Goal: Transaction & Acquisition: Purchase product/service

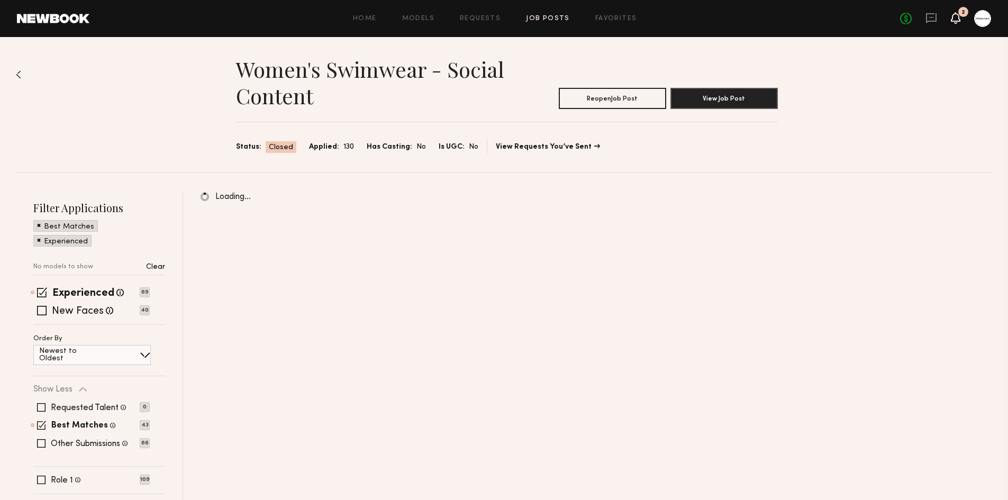
click at [955, 15] on icon at bounding box center [955, 17] width 8 height 7
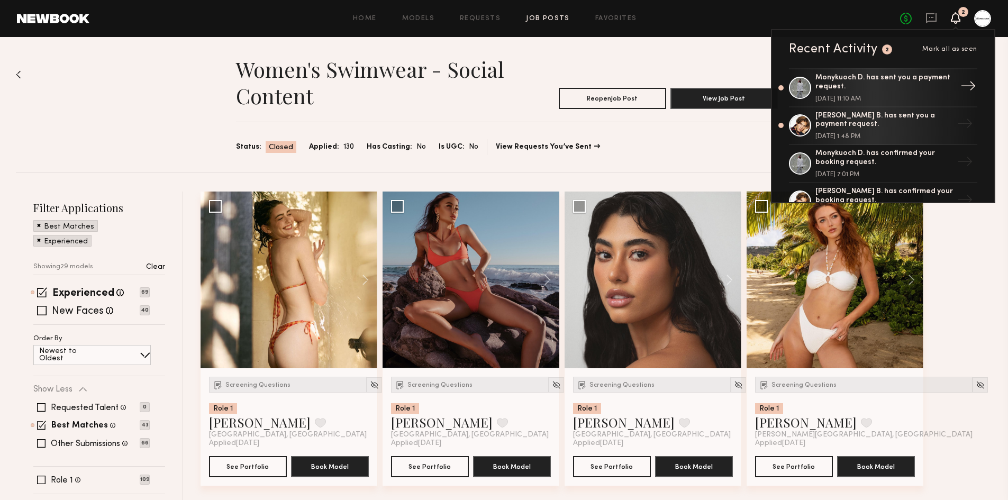
click at [904, 86] on div "Monykuoch D. has sent you a payment request." at bounding box center [884, 83] width 138 height 18
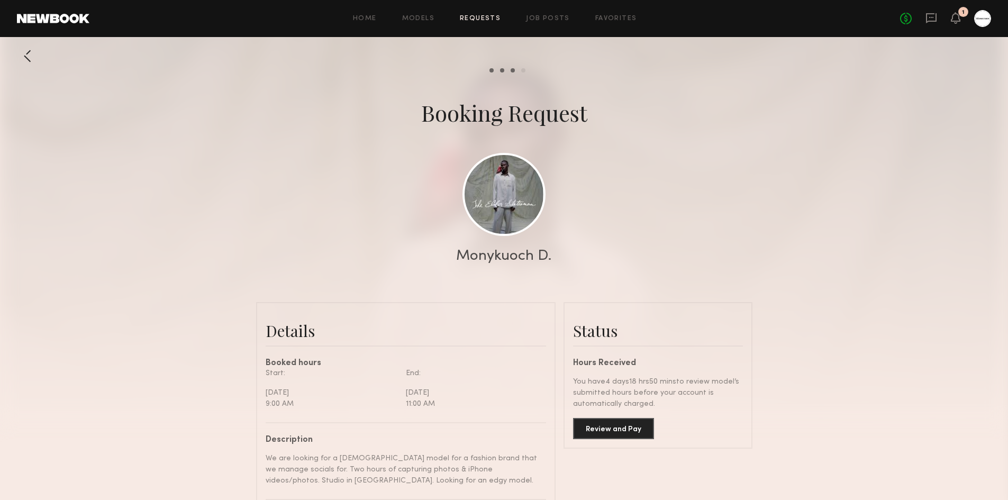
scroll to position [106, 0]
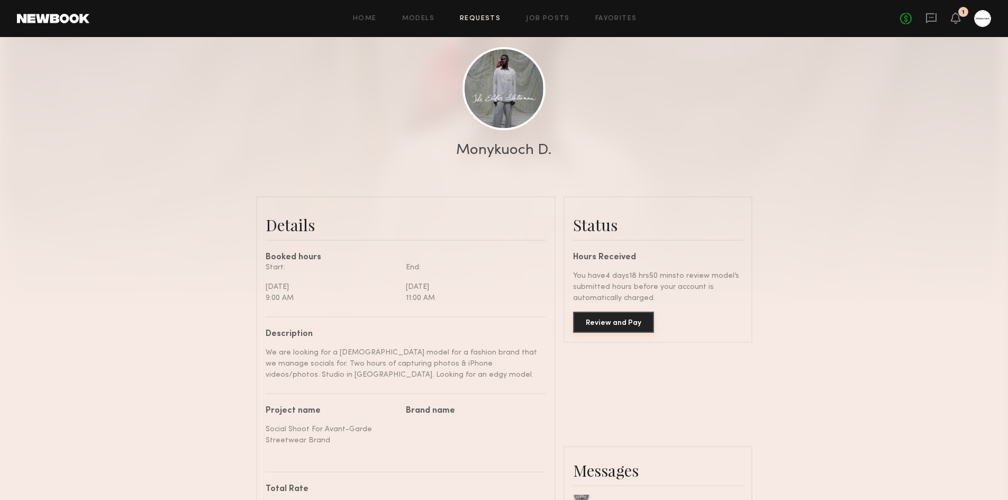
click at [621, 330] on button "Review and Pay" at bounding box center [613, 322] width 81 height 21
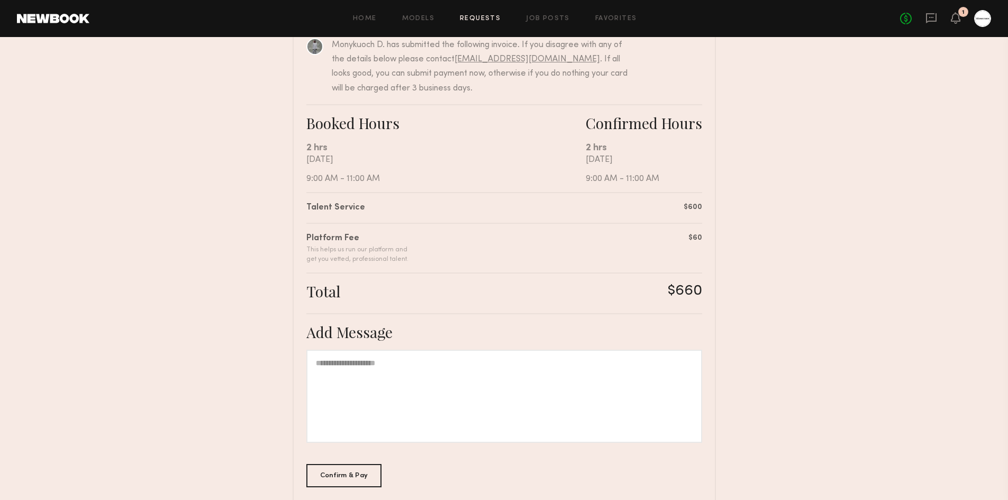
scroll to position [176, 0]
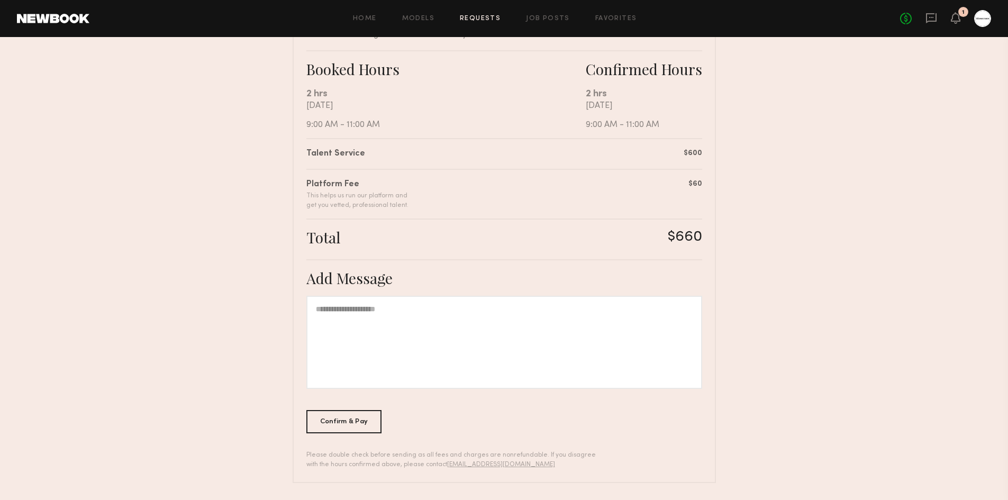
click at [983, 20] on div at bounding box center [982, 18] width 17 height 17
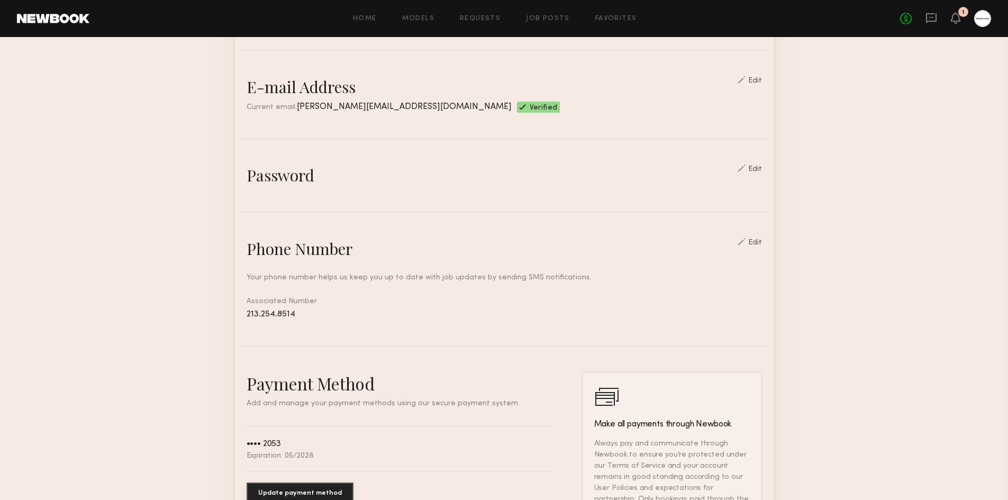
scroll to position [495, 0]
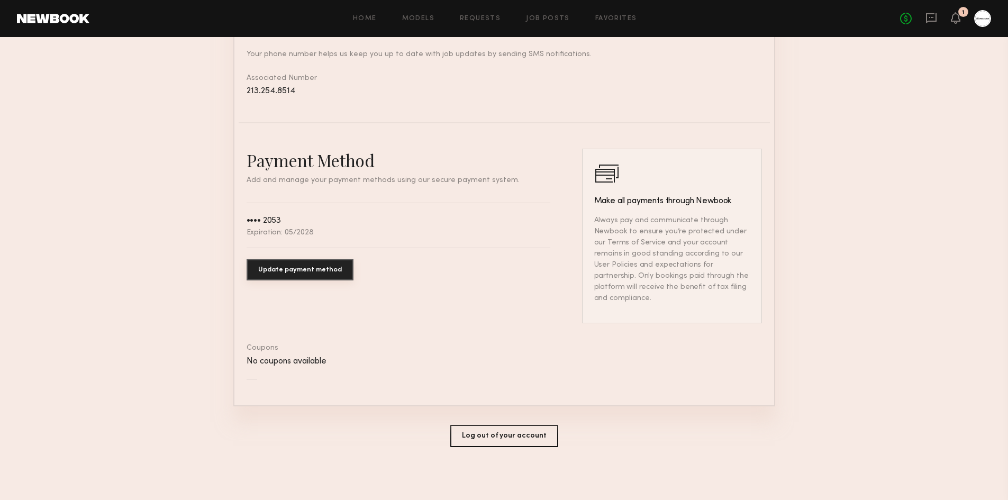
click at [263, 279] on button "Update payment method" at bounding box center [299, 269] width 107 height 21
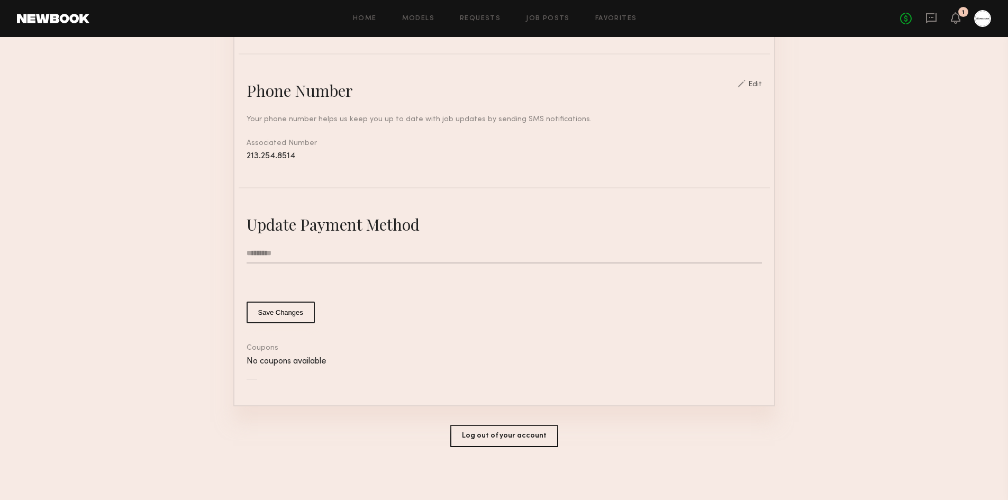
click at [332, 138] on div "Associated Number 213.254.8514" at bounding box center [503, 150] width 515 height 24
click at [337, 248] on input "text" at bounding box center [503, 253] width 515 height 20
click at [397, 251] on input "text" at bounding box center [503, 253] width 515 height 20
type input "*********"
type input "*"
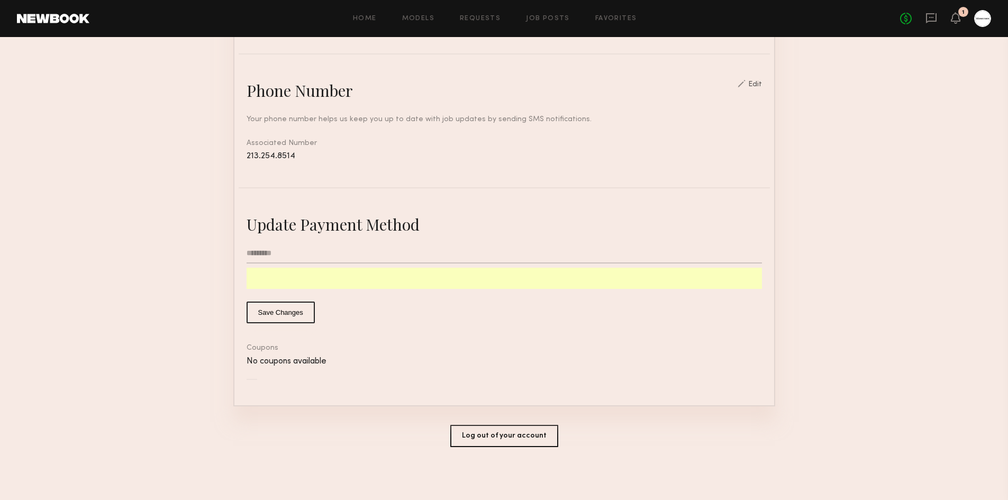
click at [291, 254] on input "*********" at bounding box center [503, 253] width 515 height 20
type input "**********"
click at [262, 313] on button "Save Changes" at bounding box center [280, 312] width 68 height 22
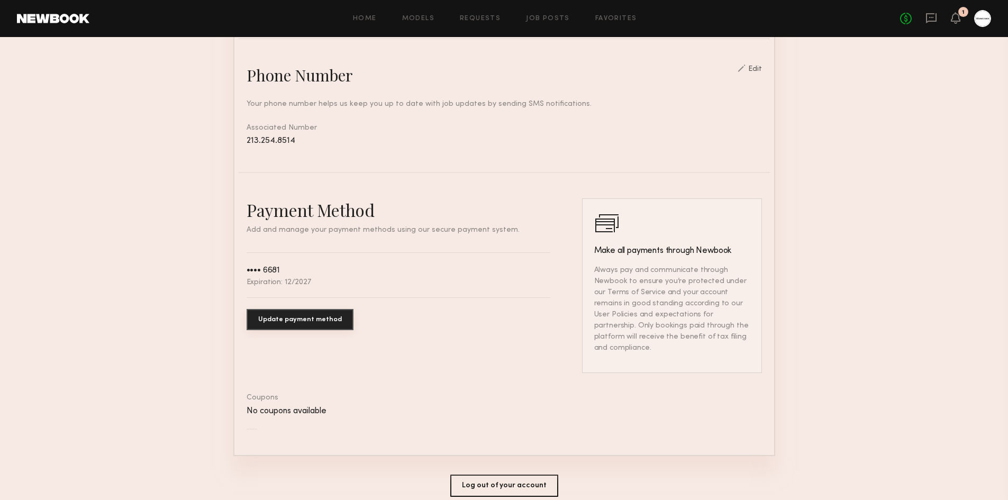
drag, startPoint x: 869, startPoint y: 206, endPoint x: 787, endPoint y: 215, distance: 83.0
click at [862, 207] on section "Account Settings ACCOUNT INFO PROFILE PAYMENT HISTORY General information Edit …" at bounding box center [504, 73] width 1008 height 954
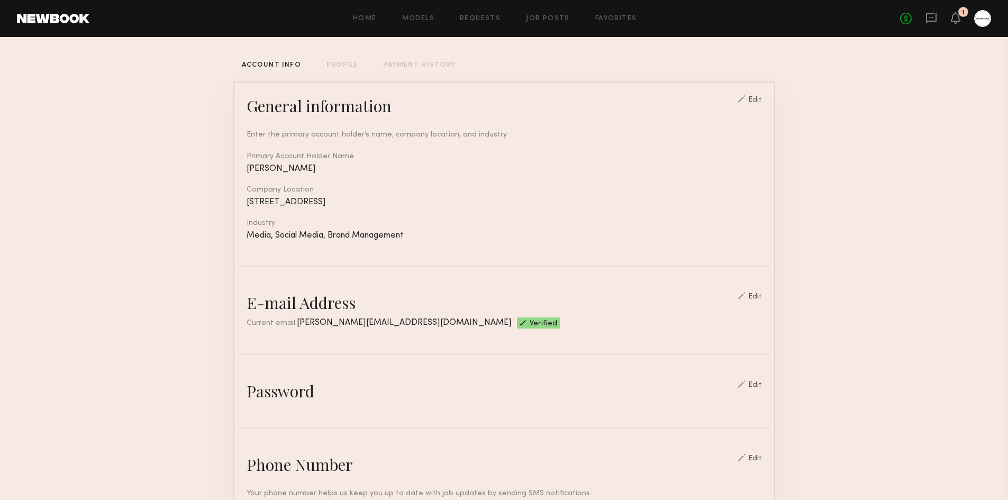
scroll to position [0, 0]
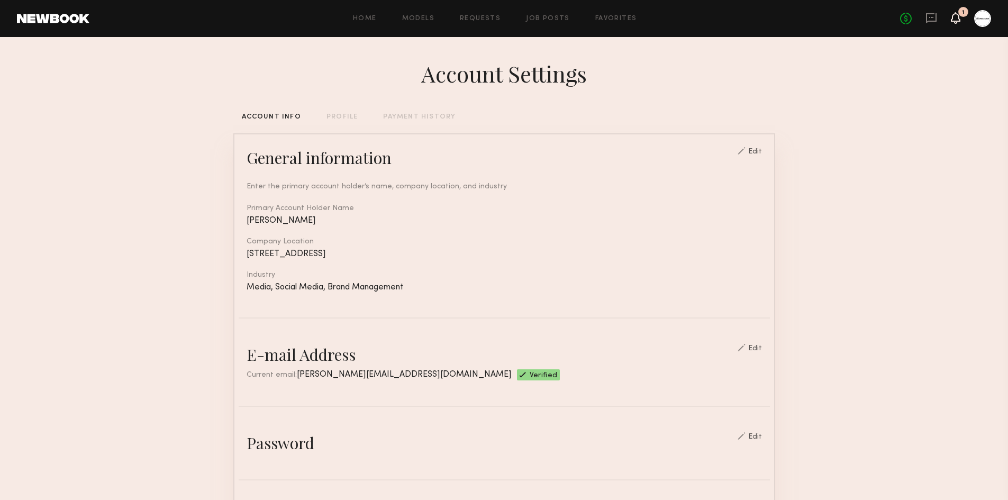
click at [953, 23] on icon at bounding box center [956, 18] width 10 height 12
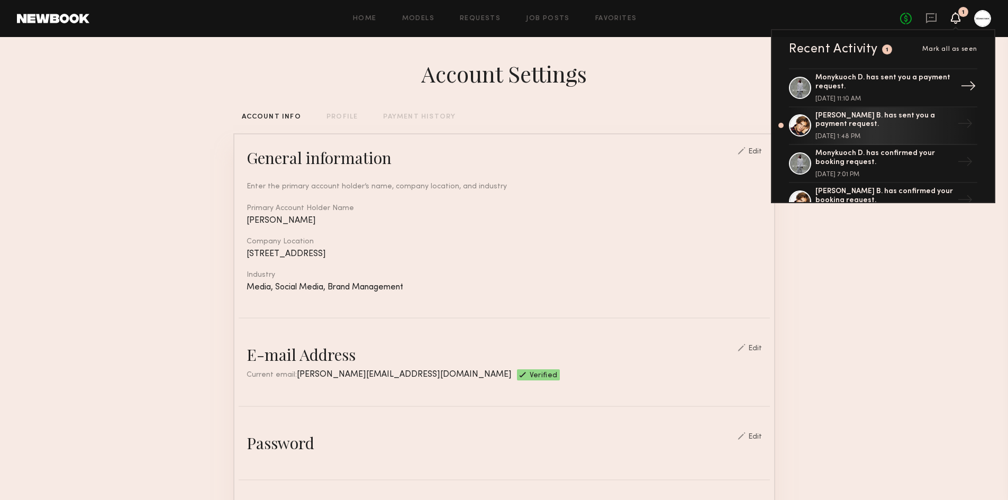
click at [899, 92] on div "Monykuoch D. has sent you a payment request. [DATE] 11:10 AM" at bounding box center [884, 88] width 138 height 29
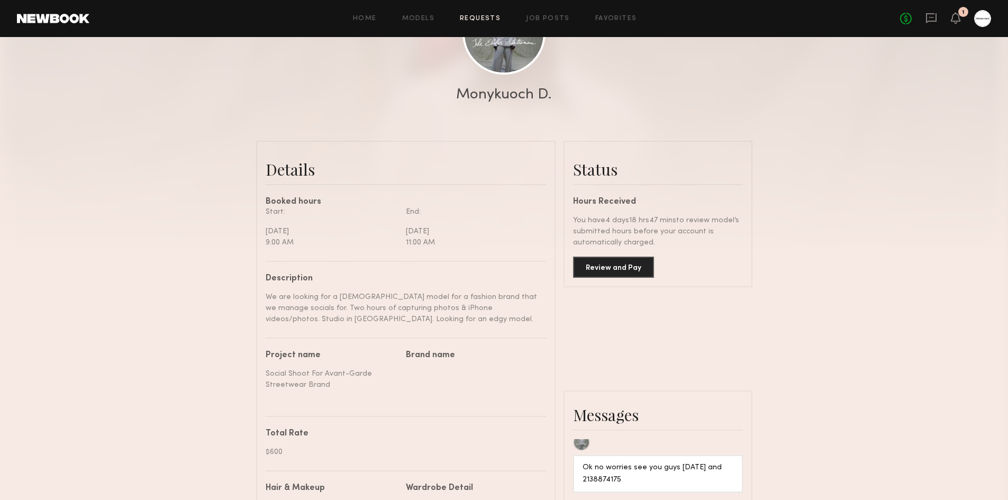
scroll to position [212, 0]
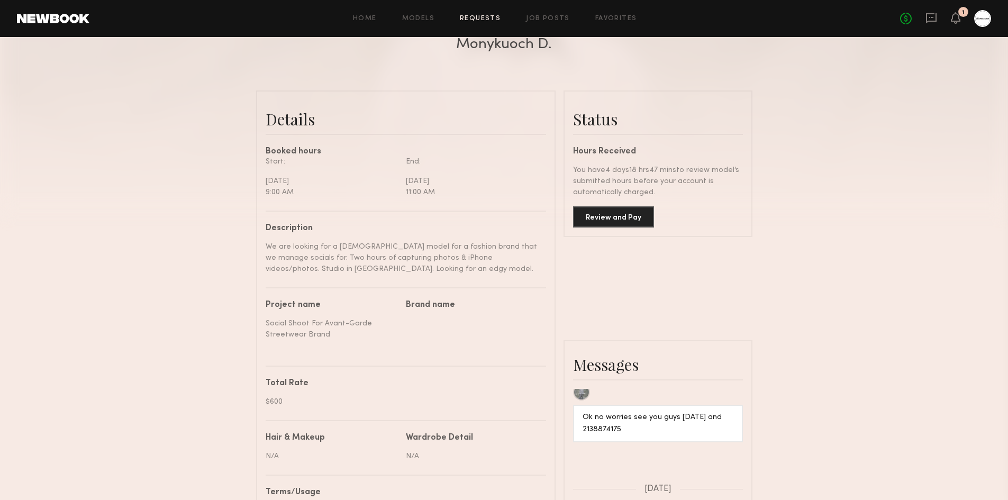
click at [733, 260] on div "Details Booked hours Start: [DATE] 9:00 AM End: [DATE] 11:00 AM Description We …" at bounding box center [504, 447] width 496 height 715
click at [958, 17] on icon at bounding box center [955, 17] width 8 height 7
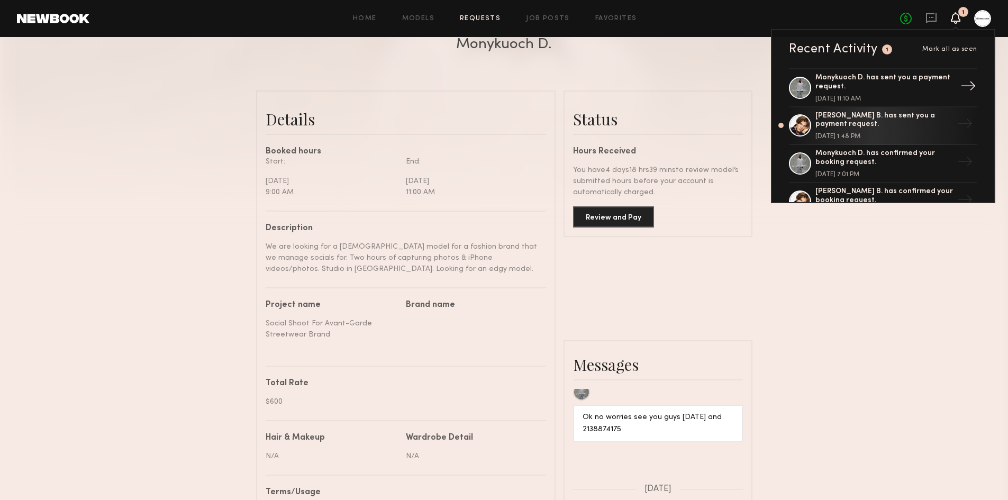
click at [872, 74] on div "Monykuoch D. has sent you a payment request." at bounding box center [884, 83] width 138 height 18
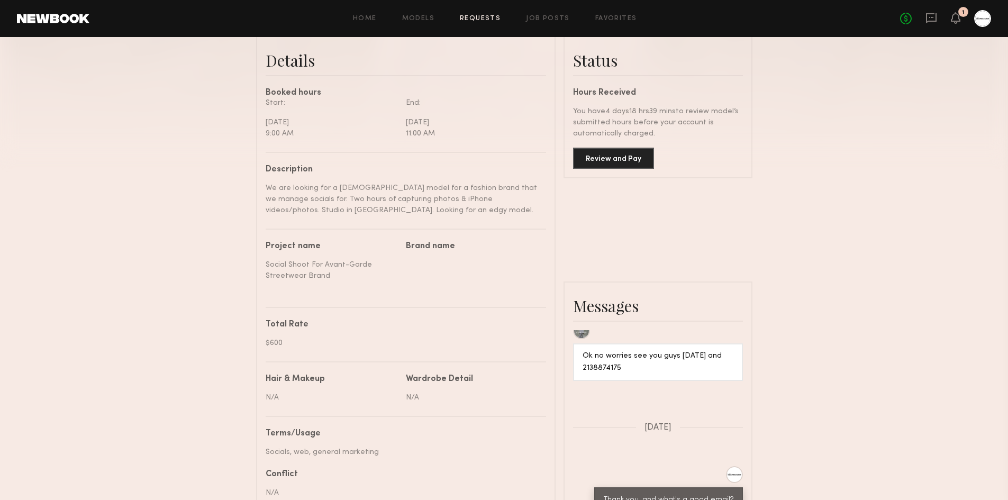
scroll to position [270, 0]
click at [615, 162] on button "Review and Pay" at bounding box center [613, 157] width 81 height 21
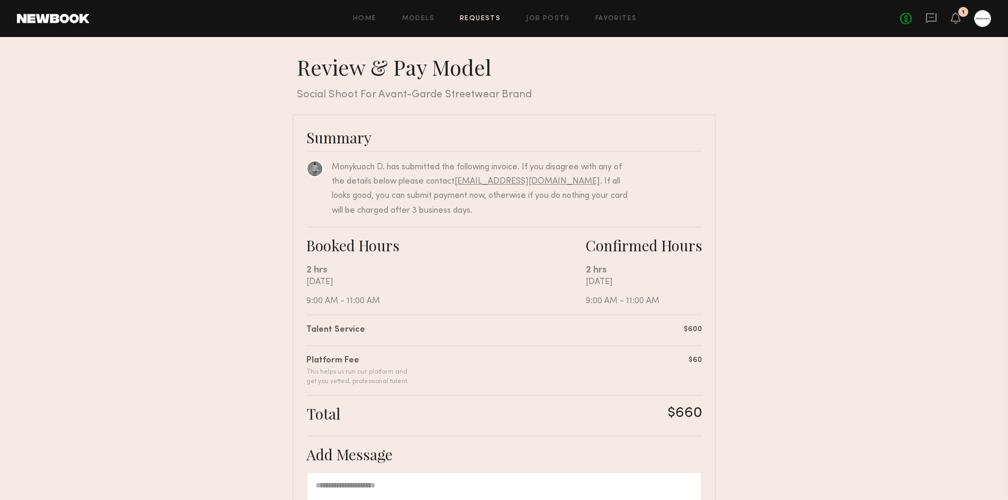
click at [432, 264] on div "Summary Monykuoch D. has submitted the following invoice. If you disagree with …" at bounding box center [504, 386] width 423 height 545
click at [432, 264] on div "2 hrs" at bounding box center [445, 270] width 279 height 14
drag, startPoint x: 553, startPoint y: 245, endPoint x: 669, endPoint y: 284, distance: 121.9
click at [649, 271] on div "Booked Hours 2 hrs [DATE] 9:00 AM - 11:00 AM Confirmed Hours 2 hrs [DATE] 9:00 …" at bounding box center [504, 270] width 396 height 88
click at [670, 298] on div "[DATE] 9:00 AM - 11:00 AM" at bounding box center [644, 291] width 116 height 29
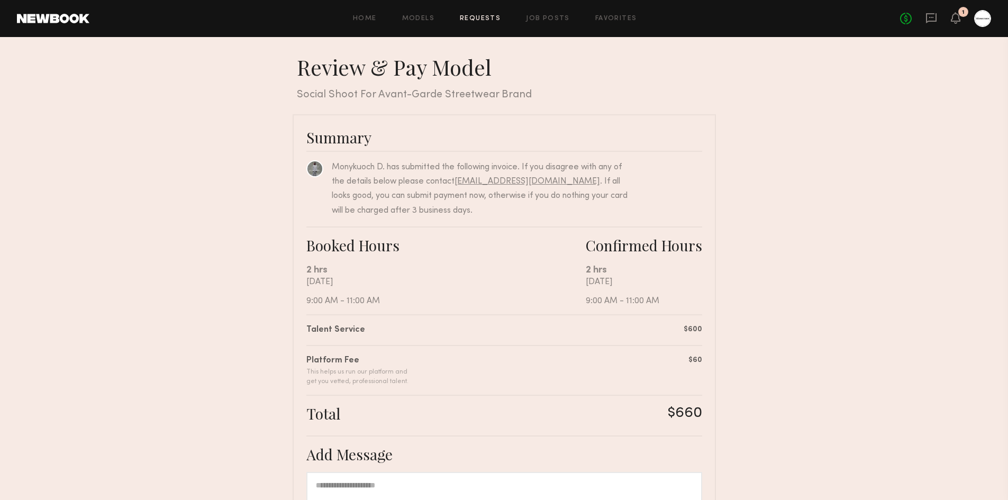
drag, startPoint x: 656, startPoint y: 303, endPoint x: 645, endPoint y: 297, distance: 12.5
click at [645, 297] on div "Booked Hours 2 hrs [DATE] 9:00 AM - 11:00 AM Confirmed Hours 2 hrs [DATE] 9:00 …" at bounding box center [504, 270] width 396 height 88
click at [644, 296] on div "[DATE] 9:00 AM - 11:00 AM" at bounding box center [644, 291] width 116 height 29
click at [685, 274] on div "2 hrs" at bounding box center [644, 270] width 116 height 14
click at [399, 383] on div "This helps us run our platform and get you vetted, professional talent." at bounding box center [357, 376] width 102 height 19
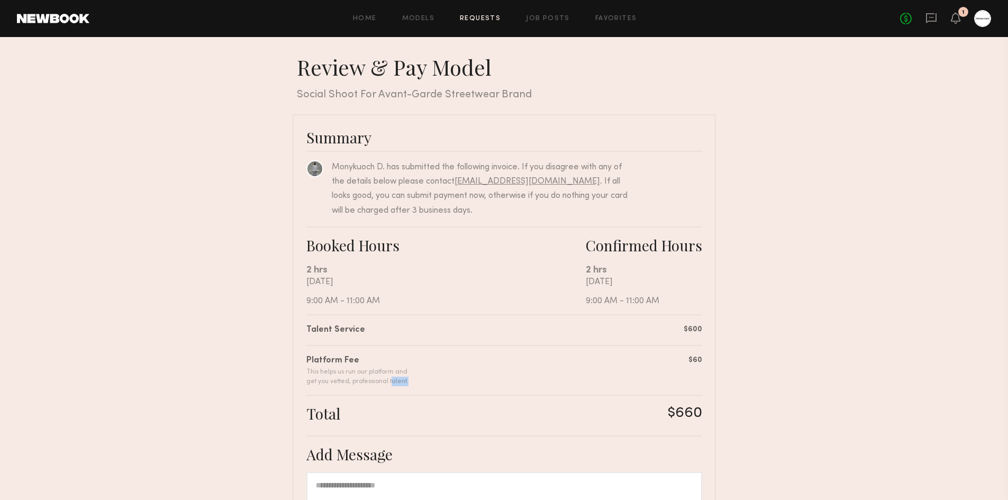
click at [399, 383] on div "This helps us run our platform and get you vetted, professional talent." at bounding box center [357, 376] width 102 height 19
click at [427, 388] on div "Summary Monykuoch D. has submitted the following invoice. If you disagree with …" at bounding box center [504, 386] width 423 height 545
drag, startPoint x: 431, startPoint y: 385, endPoint x: 246, endPoint y: 357, distance: 186.7
click at [246, 357] on nb-booking-payment "Review & Pay Model Review & Pay Model Social Shoot For Avant-Garde Streetwear B…" at bounding box center [504, 356] width 1008 height 605
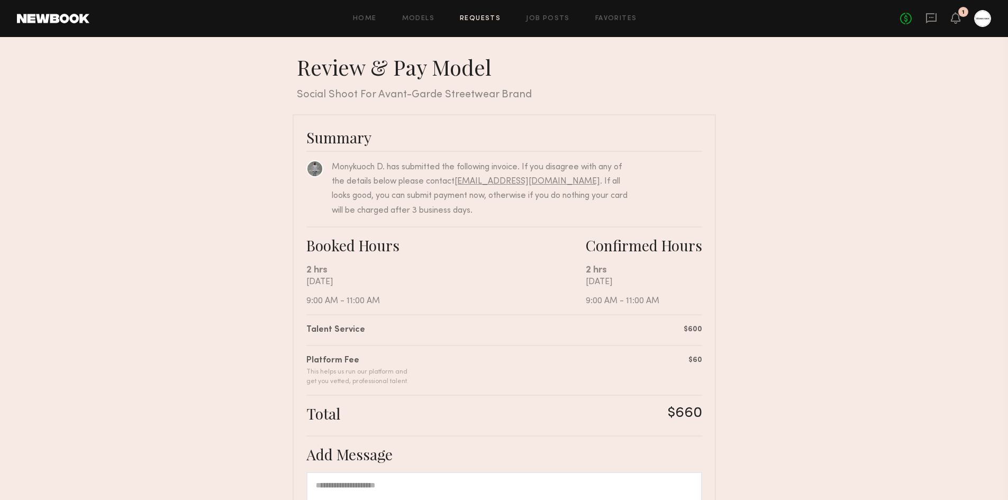
click at [246, 357] on nb-booking-payment "Review & Pay Model Review & Pay Model Social Shoot For Avant-Garde Streetwear B…" at bounding box center [504, 356] width 1008 height 605
click at [299, 378] on div "Summary Monykuoch D. has submitted the following invoice. If you disagree with …" at bounding box center [504, 386] width 423 height 545
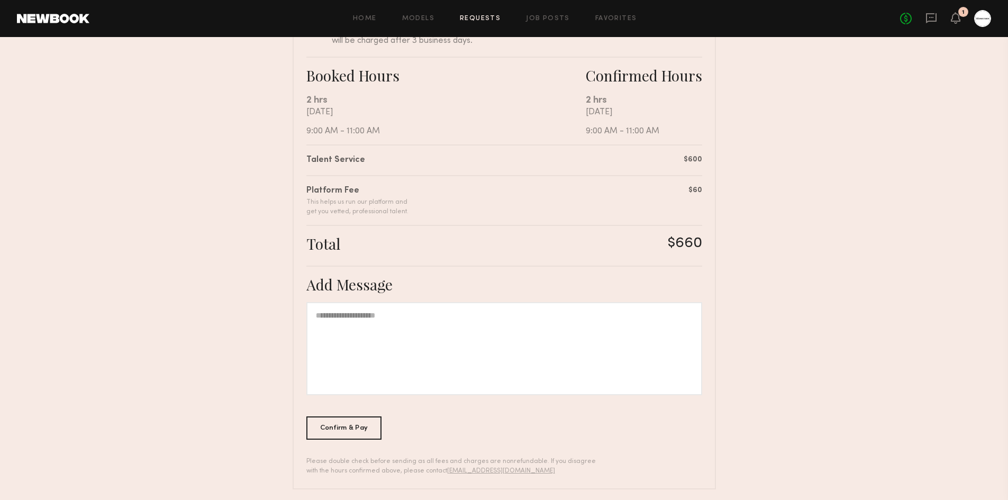
scroll to position [176, 0]
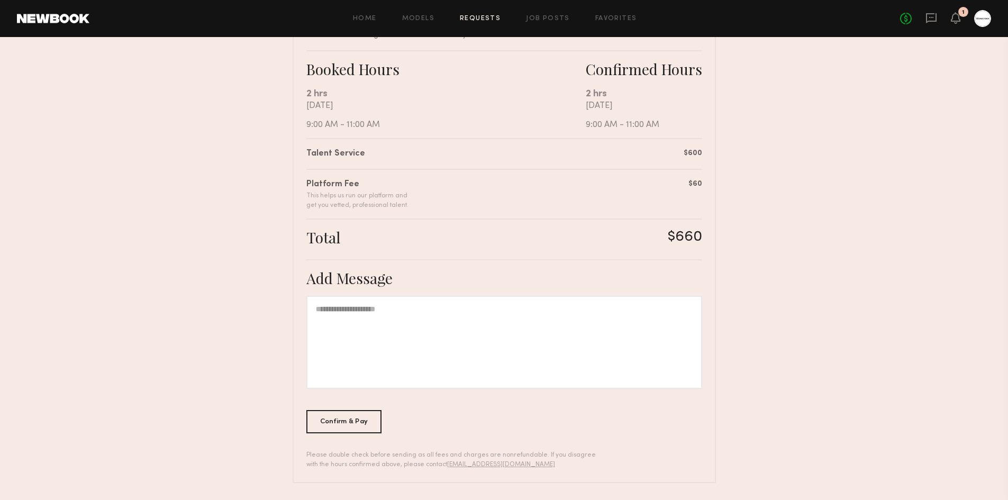
click at [377, 347] on div at bounding box center [504, 342] width 396 height 93
click at [363, 415] on div "Confirm & Pay" at bounding box center [344, 420] width 76 height 23
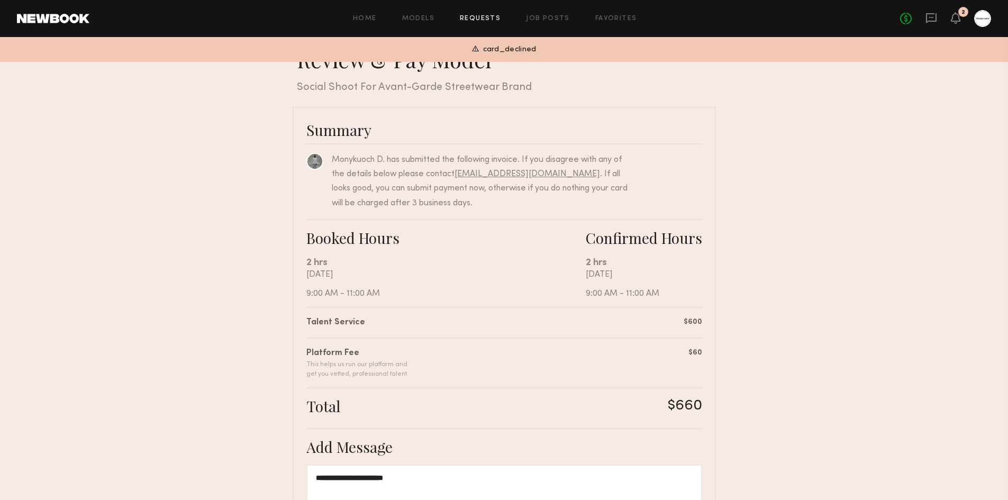
scroll to position [0, 0]
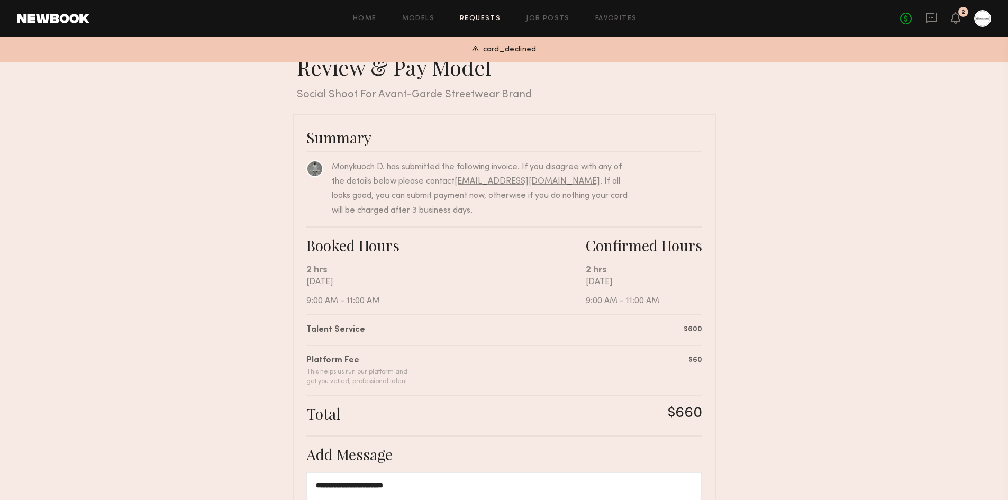
click at [986, 19] on div at bounding box center [982, 18] width 17 height 17
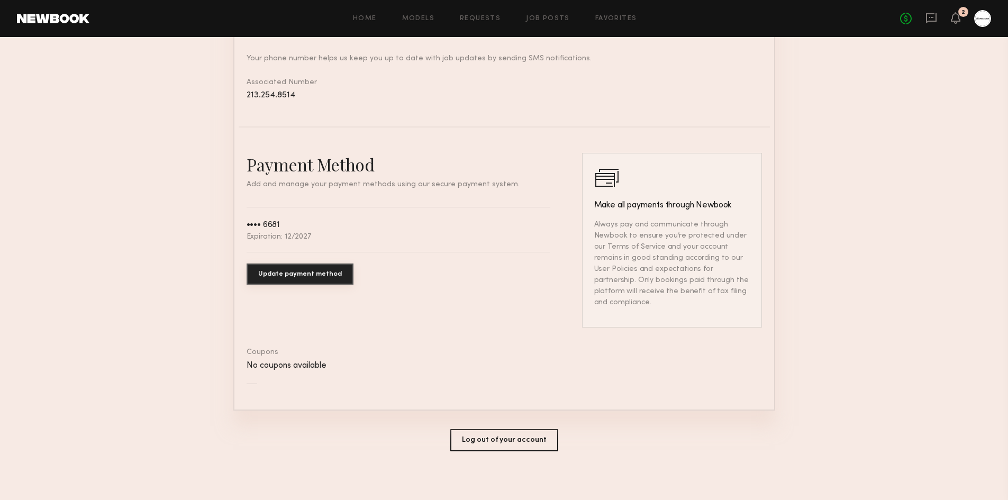
scroll to position [495, 0]
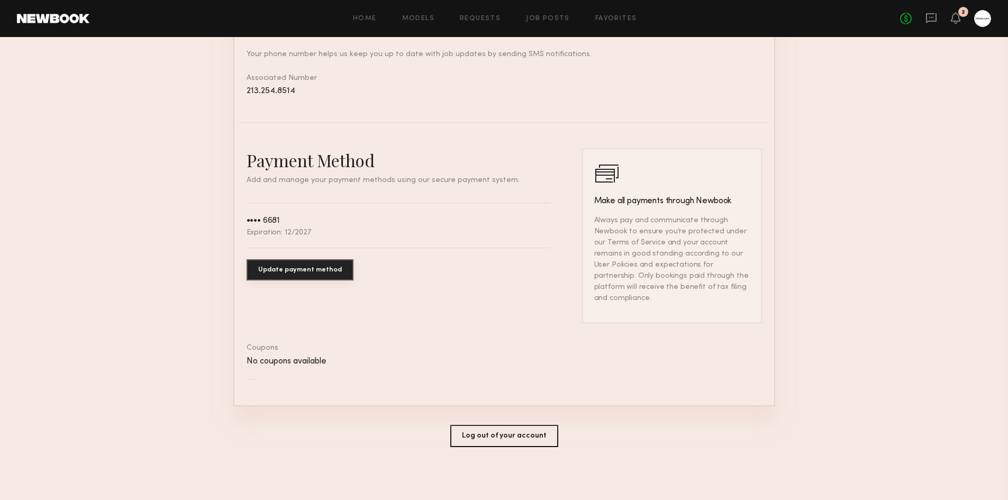
click at [324, 280] on button "Update payment method" at bounding box center [299, 269] width 107 height 21
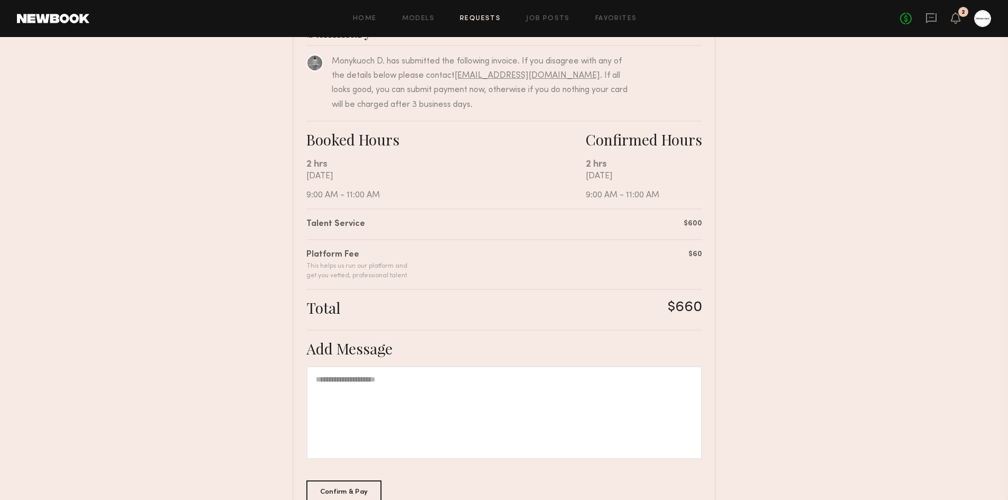
scroll to position [176, 0]
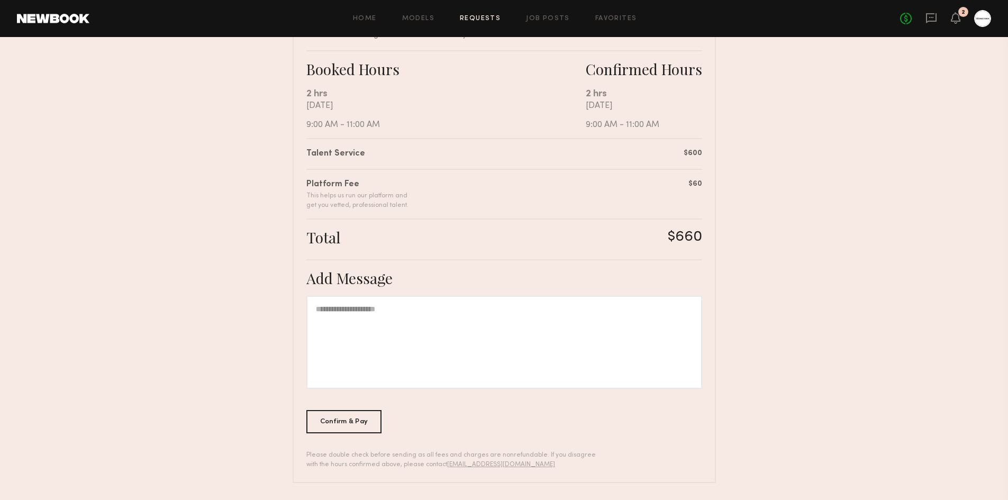
click at [570, 355] on div at bounding box center [504, 342] width 396 height 93
click at [345, 424] on div "Confirm & Pay" at bounding box center [344, 420] width 76 height 23
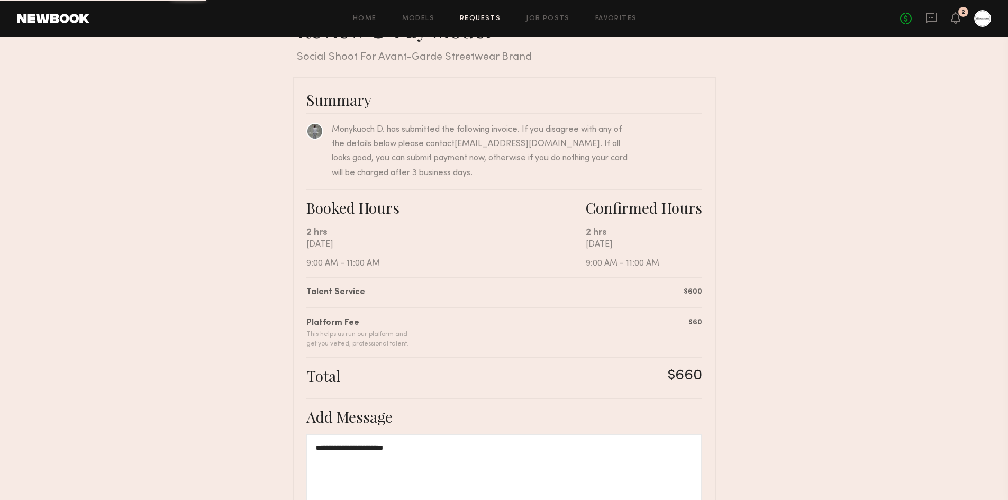
scroll to position [0, 0]
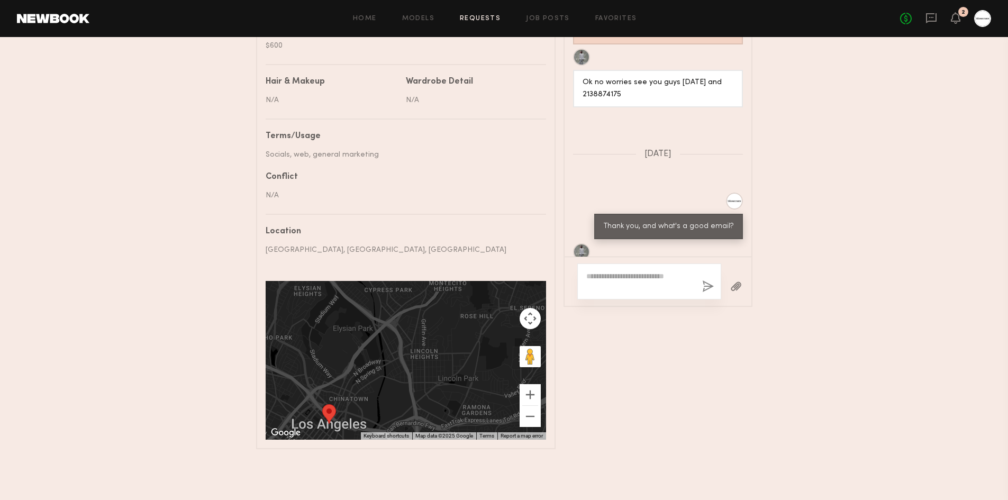
scroll to position [32, 0]
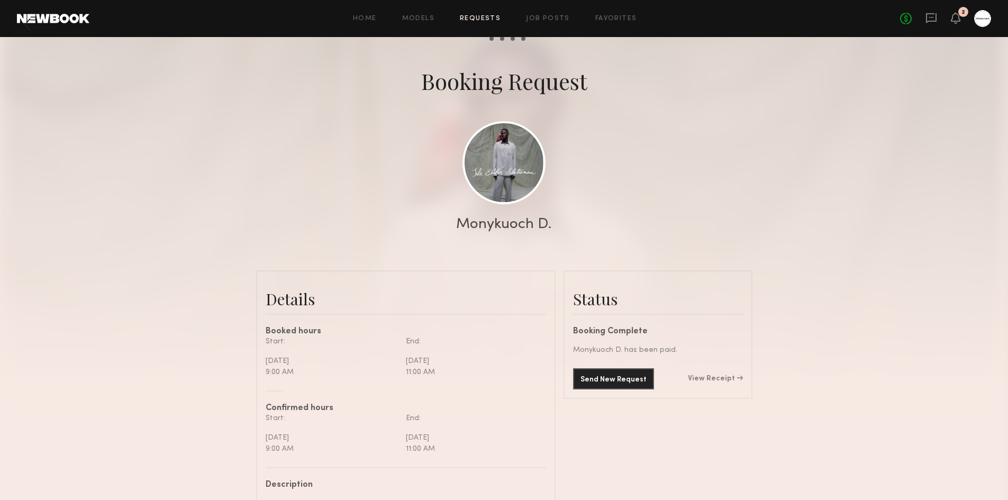
click at [962, 14] on div "2" at bounding box center [963, 13] width 4 height 6
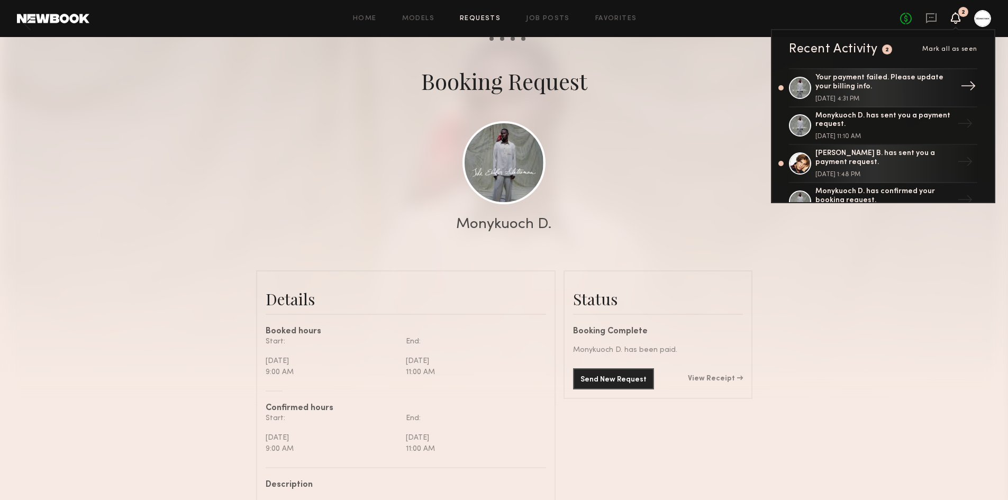
click at [911, 77] on div "Your payment failed. Please update your billing info." at bounding box center [884, 83] width 138 height 18
